Goal: Transaction & Acquisition: Purchase product/service

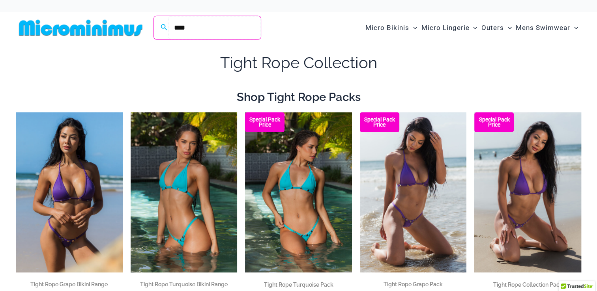
click at [221, 24] on input "****" at bounding box center [214, 27] width 93 height 23
type input "******"
click button "Search" at bounding box center [0, 0] width 0 height 0
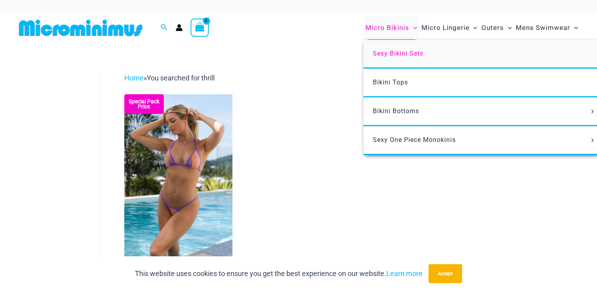
click at [400, 52] on span "Sexy Bikini Sets" at bounding box center [398, 53] width 51 height 7
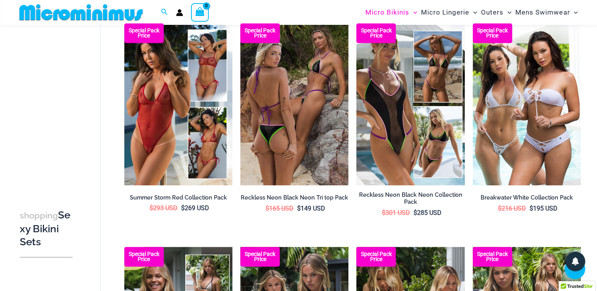
scroll to position [757, 0]
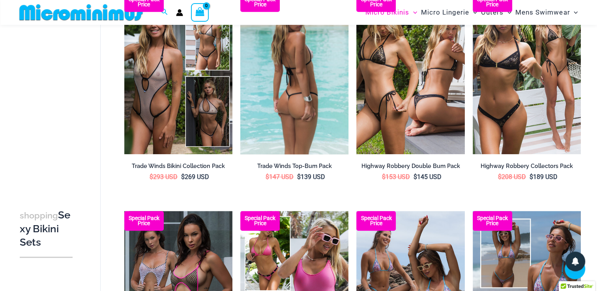
click at [305, 43] on img at bounding box center [294, 73] width 108 height 162
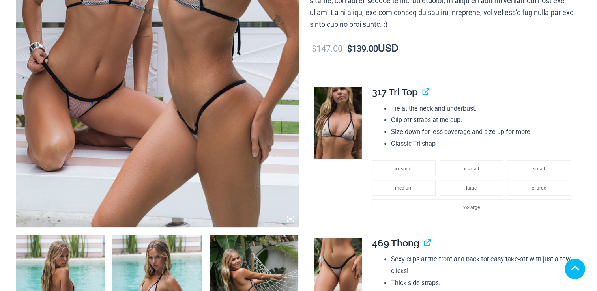
scroll to position [326, 0]
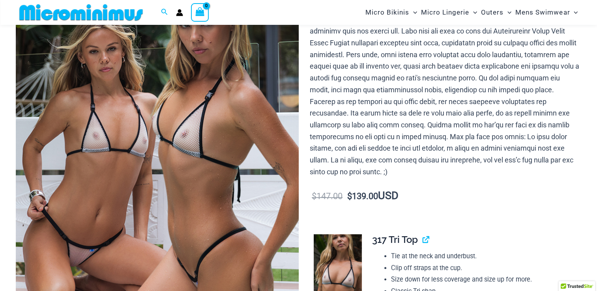
click at [284, 43] on img at bounding box center [157, 163] width 283 height 424
click at [136, 158] on img at bounding box center [157, 163] width 283 height 424
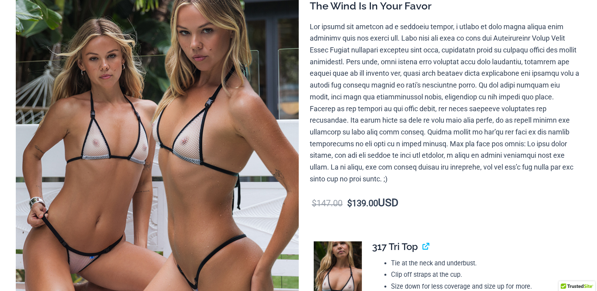
scroll to position [0, 0]
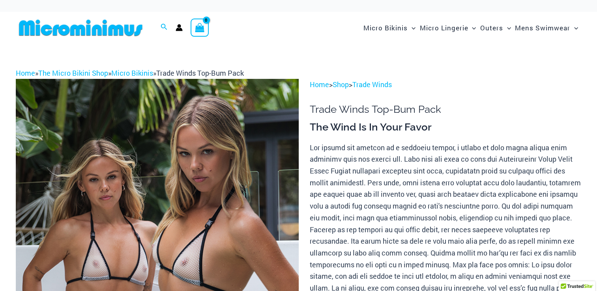
click at [284, 90] on img at bounding box center [157, 291] width 283 height 424
click at [114, 176] on img at bounding box center [157, 291] width 283 height 424
click at [118, 212] on img at bounding box center [157, 291] width 283 height 424
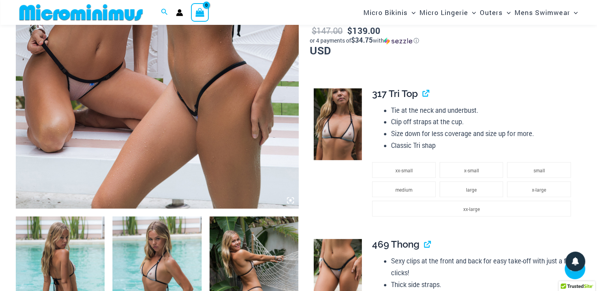
scroll to position [301, 0]
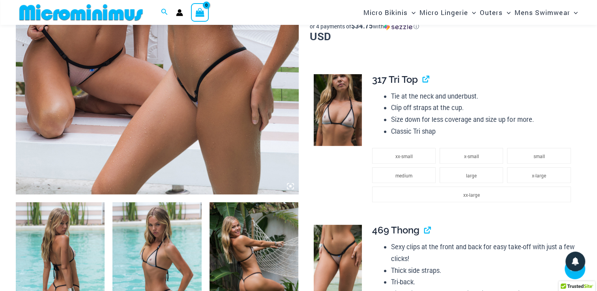
click at [156, 243] on img at bounding box center [156, 268] width 89 height 133
click at [155, 261] on img at bounding box center [156, 268] width 89 height 133
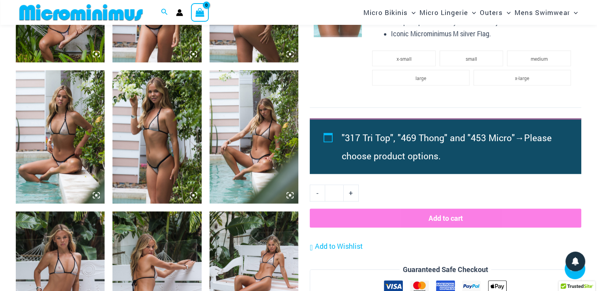
scroll to position [836, 0]
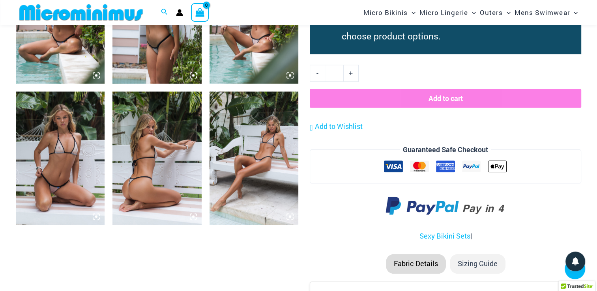
click at [254, 147] on img at bounding box center [254, 158] width 89 height 133
click at [289, 211] on img at bounding box center [254, 158] width 89 height 133
click at [290, 218] on icon at bounding box center [289, 216] width 7 height 7
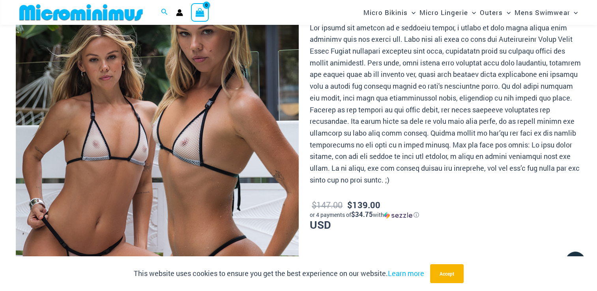
scroll to position [233, 0]
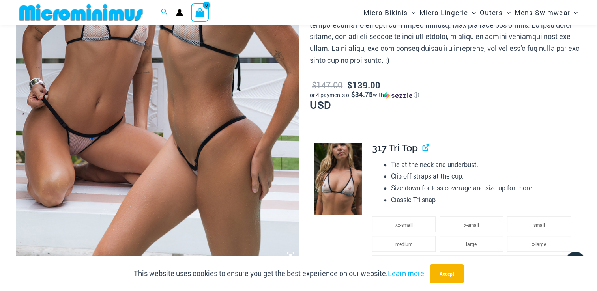
click at [127, 110] on img at bounding box center [157, 51] width 283 height 424
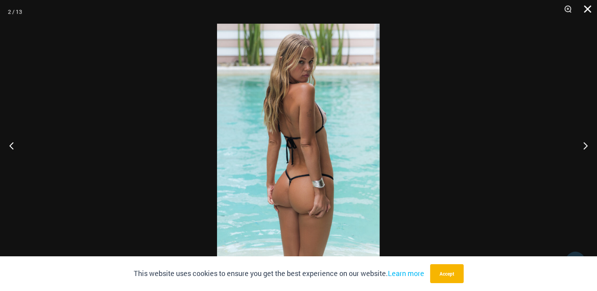
click at [586, 9] on button "Close" at bounding box center [585, 12] width 20 height 24
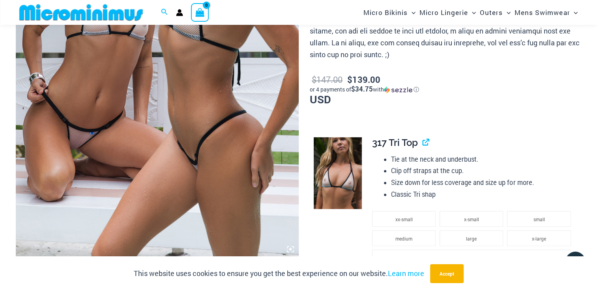
scroll to position [227, 0]
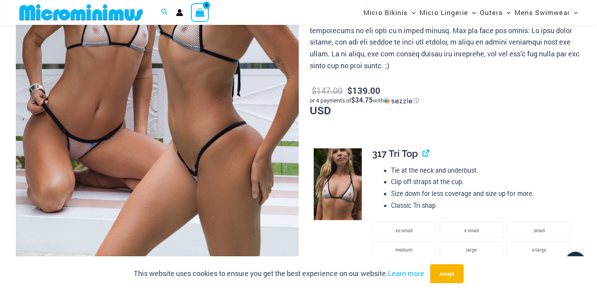
click at [336, 171] on img at bounding box center [338, 184] width 48 height 72
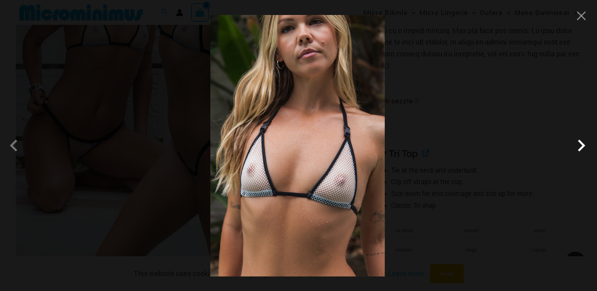
click at [582, 148] on span at bounding box center [581, 146] width 24 height 24
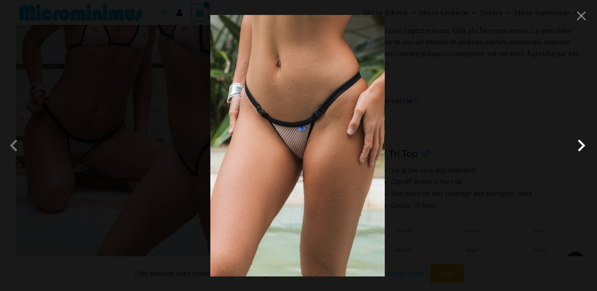
click at [582, 148] on span at bounding box center [581, 146] width 24 height 24
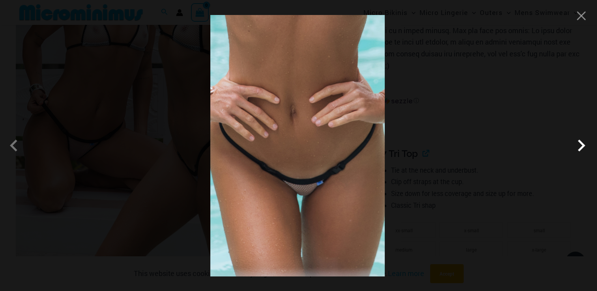
click at [582, 148] on span at bounding box center [581, 146] width 24 height 24
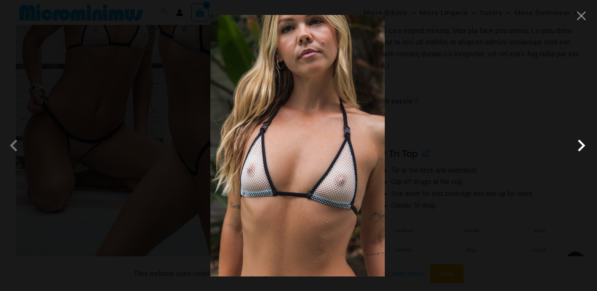
click at [582, 148] on span at bounding box center [581, 146] width 24 height 24
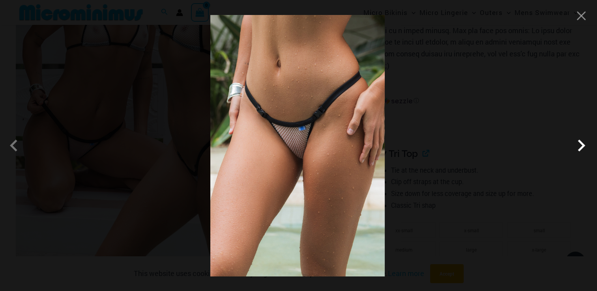
click at [582, 148] on span at bounding box center [581, 146] width 24 height 24
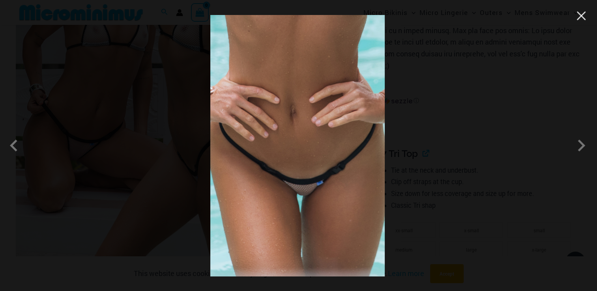
click at [582, 20] on button "Close" at bounding box center [581, 16] width 12 height 12
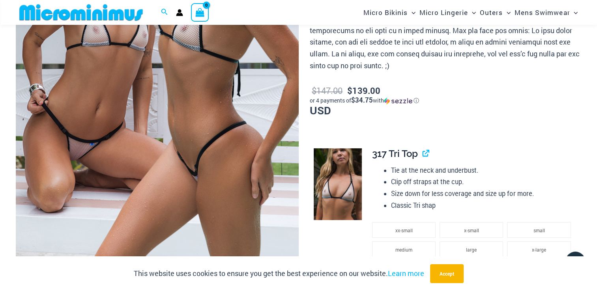
click at [407, 155] on span "317 Tri Top" at bounding box center [395, 153] width 46 height 11
click at [384, 157] on span "317 Tri Top" at bounding box center [395, 153] width 46 height 11
click at [423, 153] on link "View product" at bounding box center [423, 153] width 0 height 11
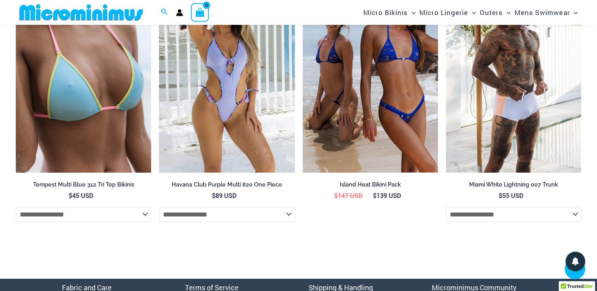
scroll to position [2579, 0]
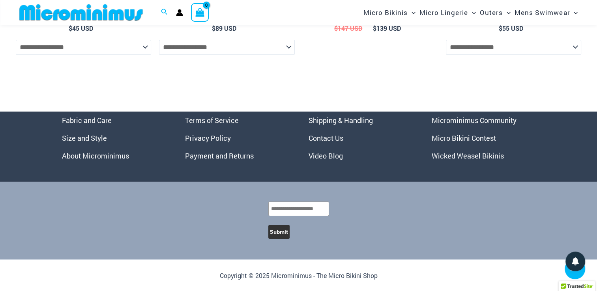
click at [500, 117] on link "Microminimus Community" at bounding box center [474, 120] width 85 height 9
